Goal: Task Accomplishment & Management: Manage account settings

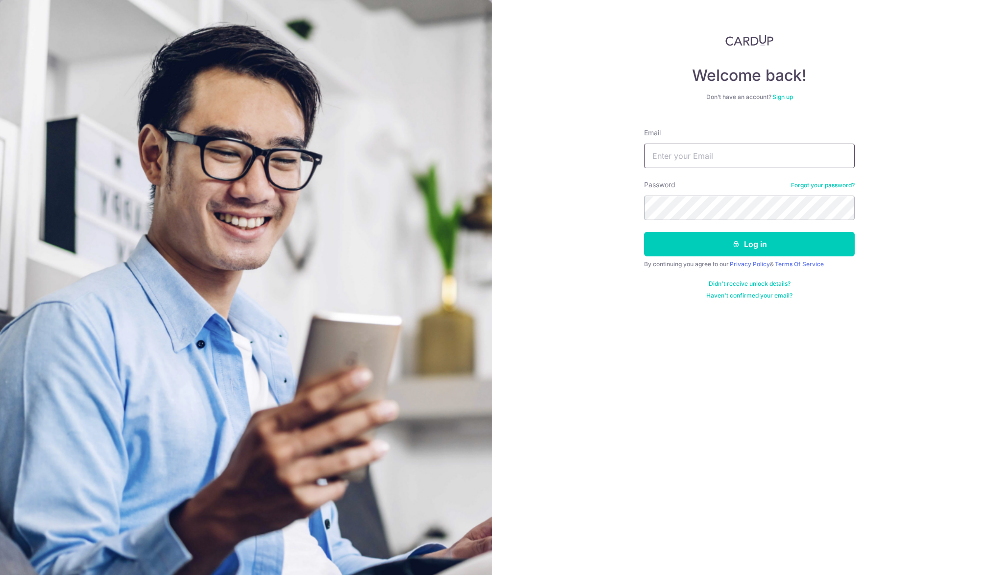
click at [830, 159] on input "Email" at bounding box center [749, 156] width 211 height 25
type input "[EMAIL_ADDRESS][DOMAIN_NAME]"
click at [644, 232] on button "Log in" at bounding box center [749, 244] width 211 height 25
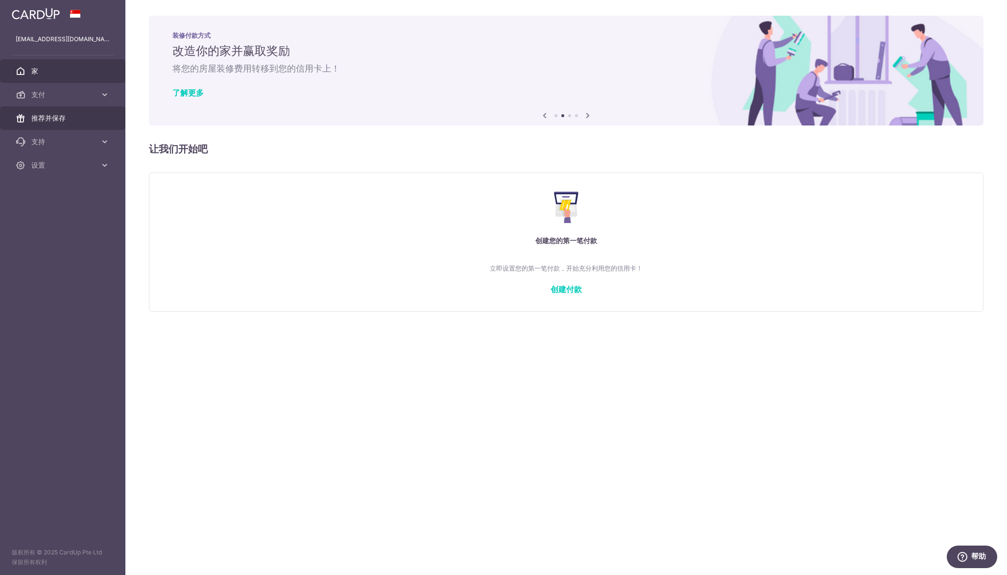
click at [67, 117] on span "推荐并保存" at bounding box center [63, 118] width 65 height 10
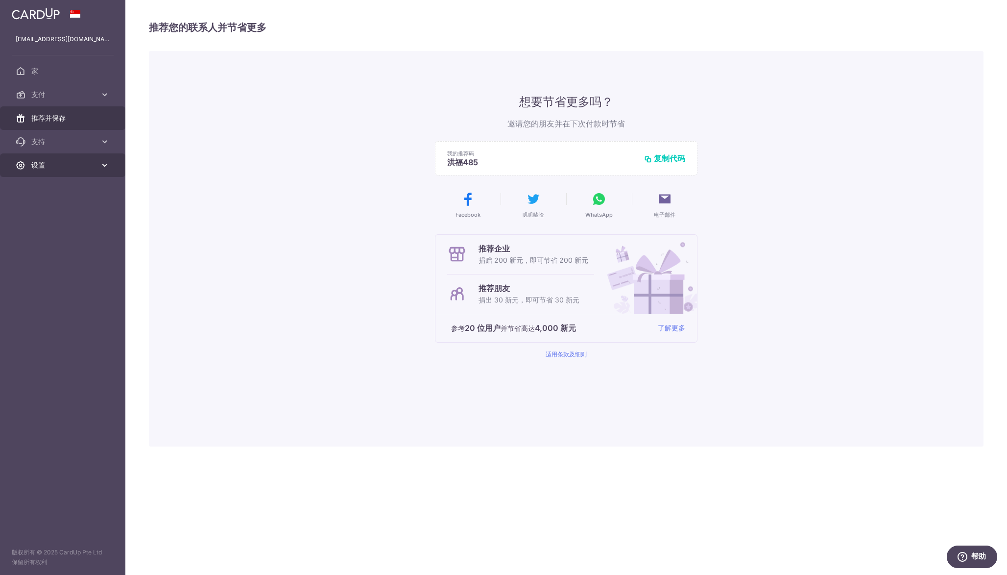
click at [83, 162] on span "设置" at bounding box center [63, 165] width 65 height 10
click at [82, 184] on span "帐户" at bounding box center [63, 189] width 65 height 10
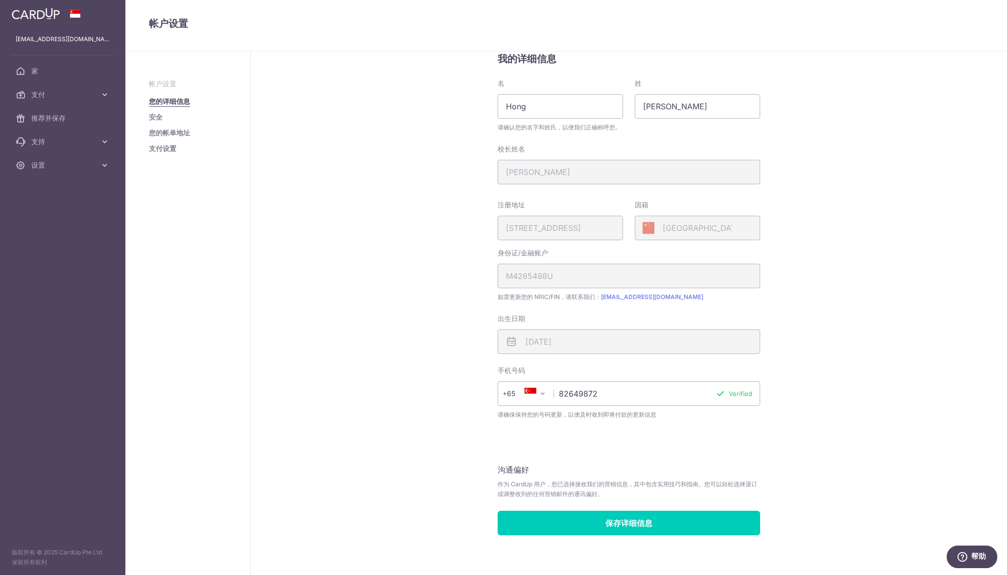
scroll to position [34, 0]
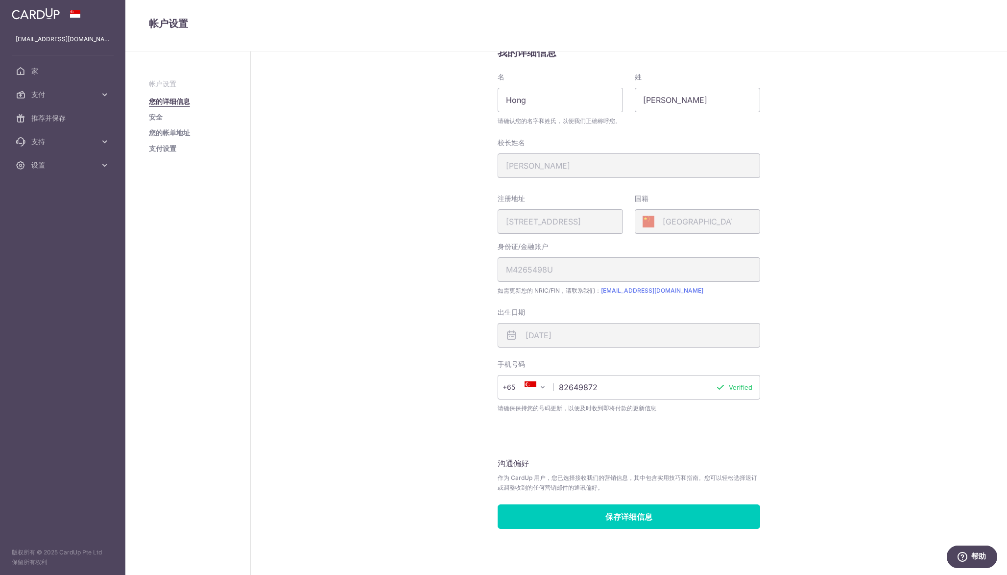
click at [154, 119] on font "安全" at bounding box center [156, 117] width 14 height 8
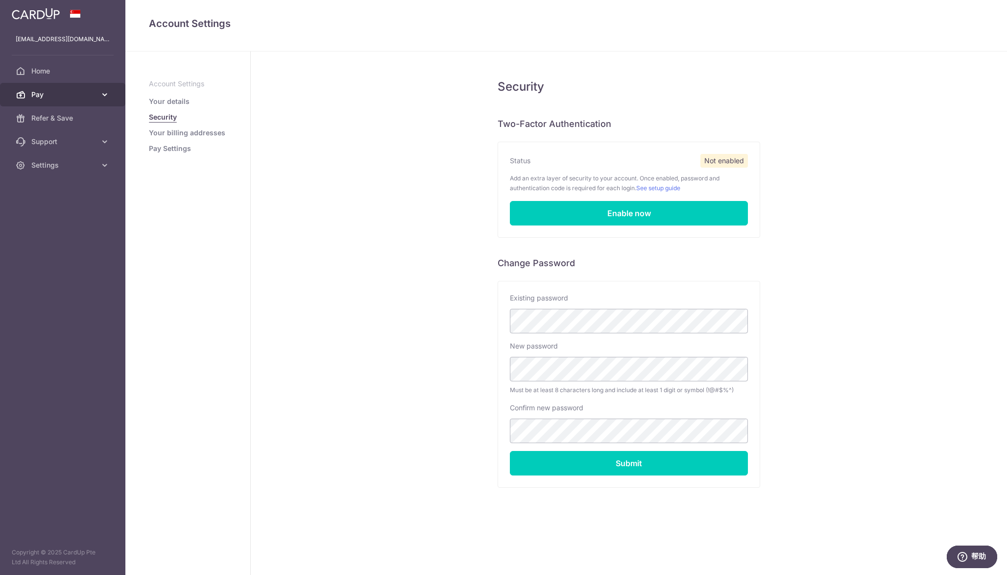
click at [59, 101] on link "Pay" at bounding box center [62, 95] width 125 height 24
click at [67, 119] on span "Payments" at bounding box center [63, 118] width 65 height 10
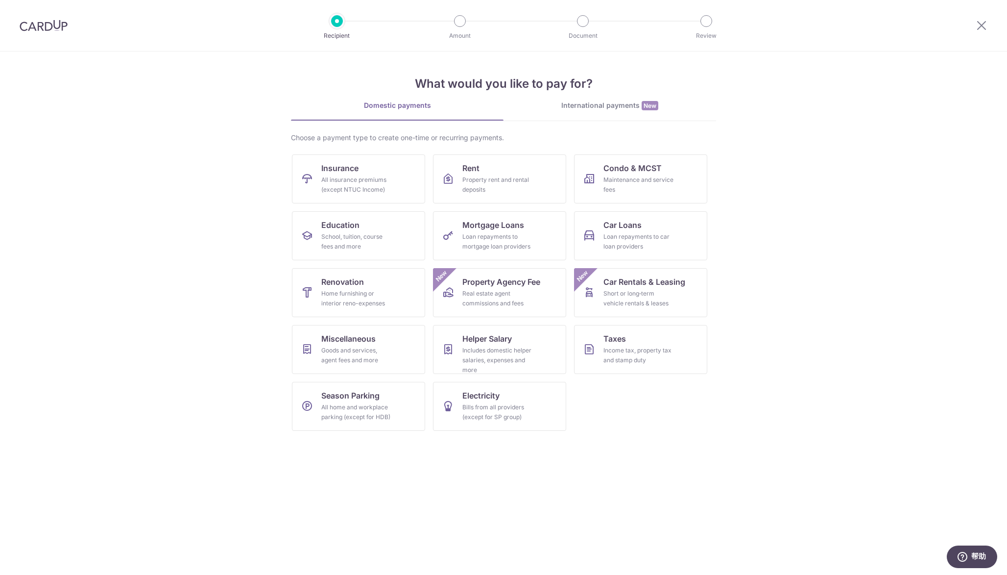
click at [794, 163] on section "What would you like to pay for? Domestic payments International payments New Ch…" at bounding box center [503, 312] width 1007 height 523
click at [769, 181] on section "What would you like to pay for? Domestic payments International payments New Ch…" at bounding box center [503, 312] width 1007 height 523
click at [50, 30] on img at bounding box center [44, 26] width 48 height 12
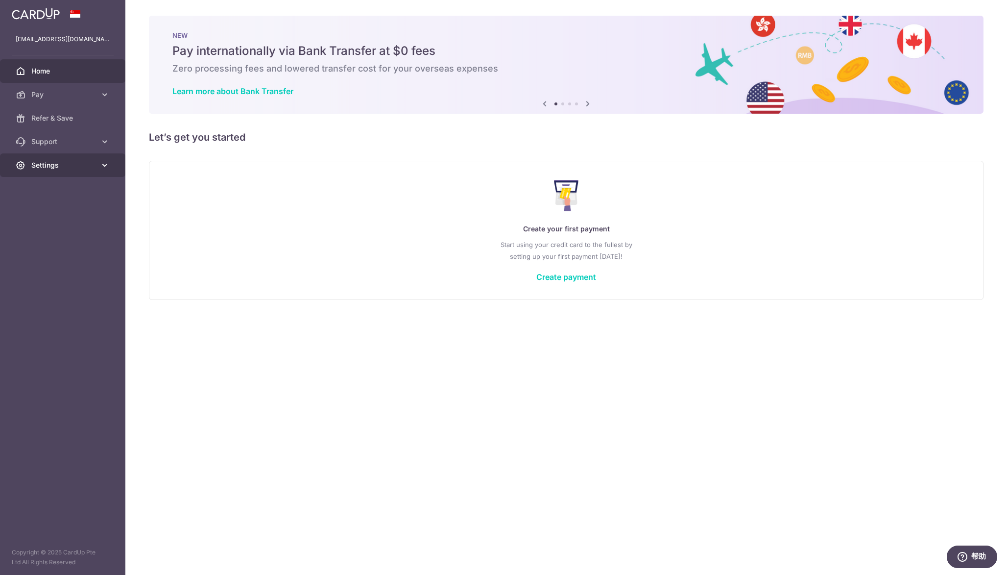
click at [90, 164] on span "Settings" at bounding box center [63, 165] width 65 height 10
click at [69, 193] on span "Account" at bounding box center [63, 189] width 65 height 10
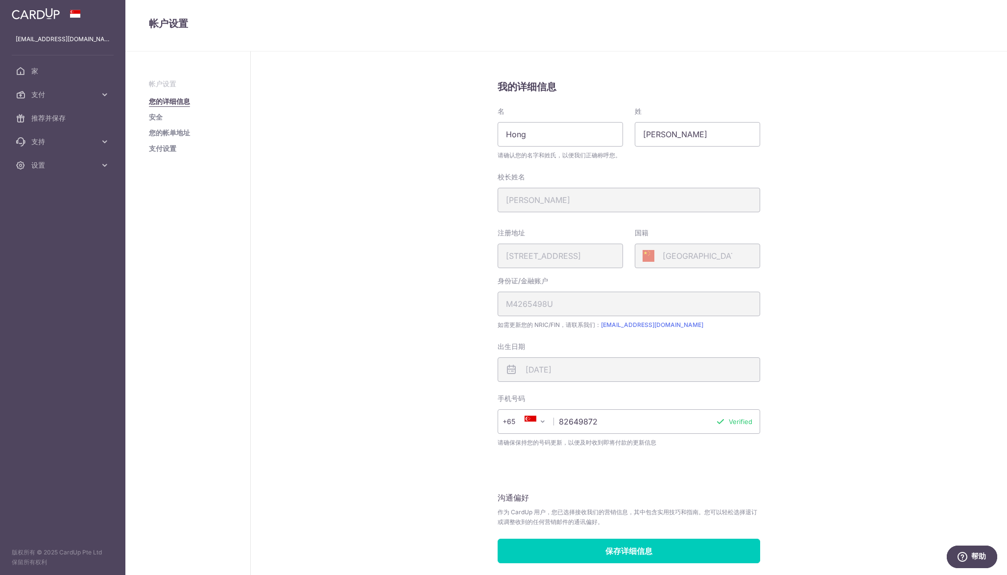
click at [165, 150] on font "支付设置" at bounding box center [162, 148] width 27 height 8
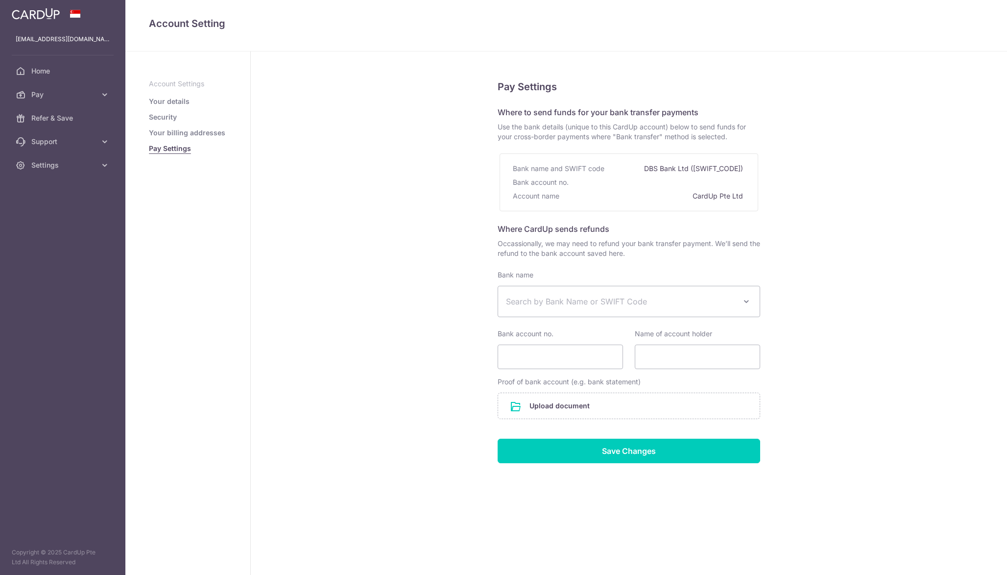
select select
click at [195, 132] on link "Your billing addresses" at bounding box center [187, 133] width 76 height 10
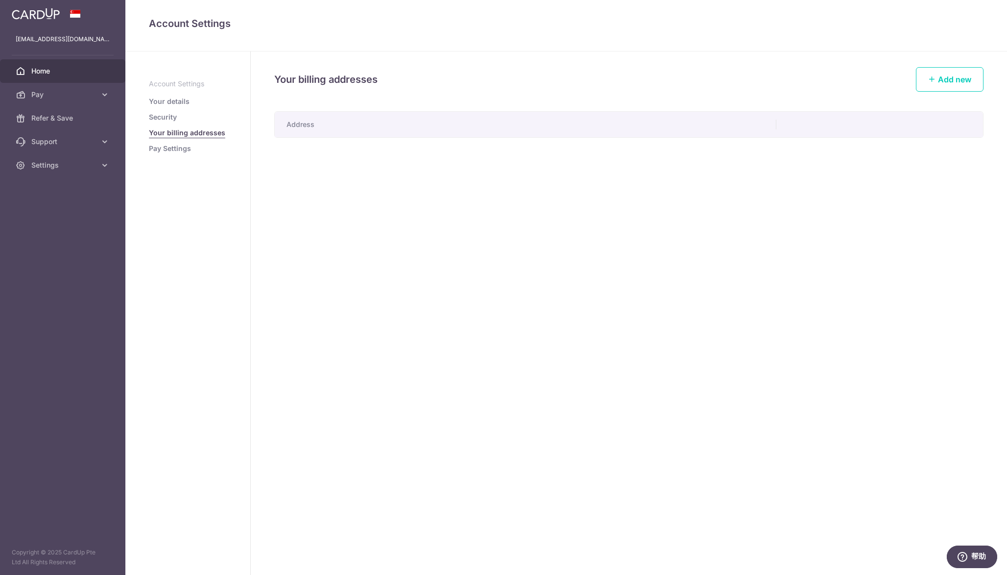
click at [65, 75] on span "Home" at bounding box center [63, 71] width 65 height 10
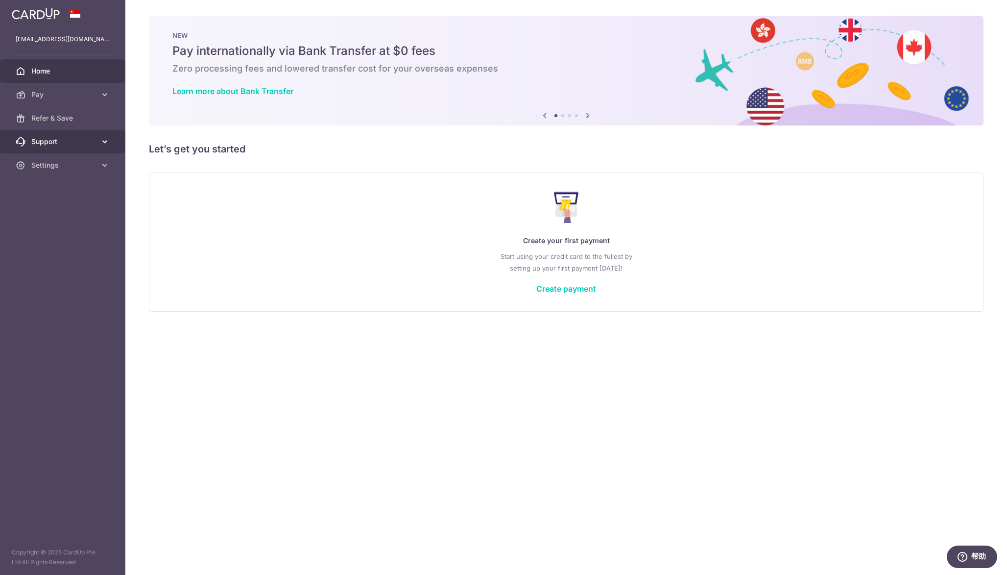
click at [61, 143] on span "Support" at bounding box center [63, 142] width 65 height 10
click at [68, 100] on link "Pay" at bounding box center [62, 95] width 125 height 24
click at [65, 158] on link "Cards" at bounding box center [62, 165] width 125 height 24
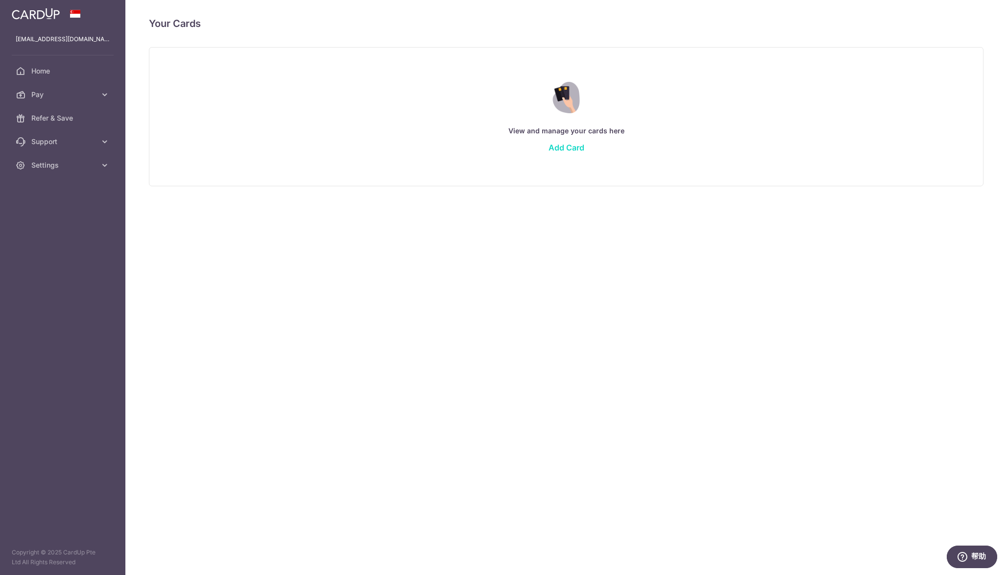
click at [564, 147] on link "Add Card" at bounding box center [567, 148] width 36 height 10
